Goal: Obtain resource: Obtain resource

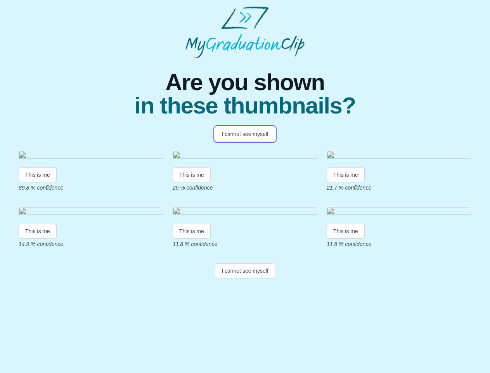
click at [245, 134] on button "I cannot see myself" at bounding box center [245, 134] width 60 height 15
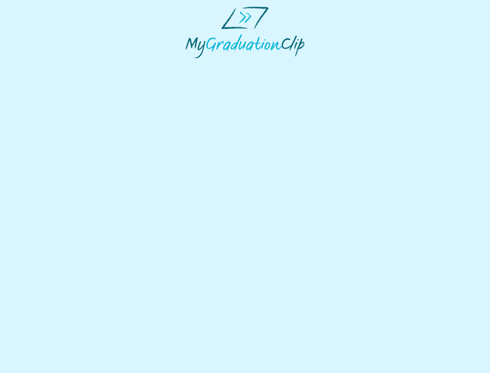
click at [38, 64] on html at bounding box center [245, 32] width 490 height 64
click at [193, 64] on html at bounding box center [245, 32] width 490 height 64
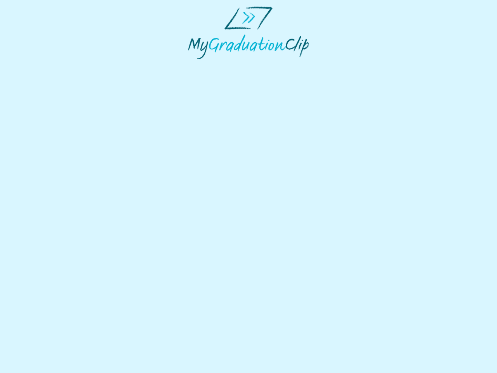
click at [348, 65] on html at bounding box center [248, 32] width 497 height 65
click at [38, 65] on html at bounding box center [248, 32] width 497 height 65
click at [193, 65] on html at bounding box center [248, 32] width 497 height 65
click at [348, 65] on html at bounding box center [248, 32] width 497 height 65
